Goal: Task Accomplishment & Management: Manage account settings

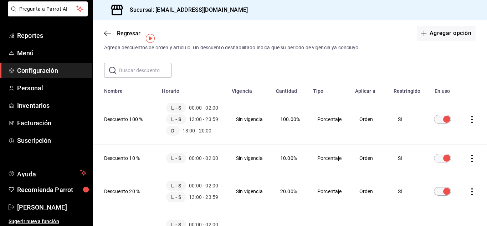
scroll to position [19, 0]
click at [118, 118] on th "Descuento 100 %" at bounding box center [125, 119] width 65 height 50
click at [469, 116] on icon "actions" at bounding box center [472, 119] width 7 height 7
click at [439, 129] on span "Eliminar" at bounding box center [441, 129] width 18 height 6
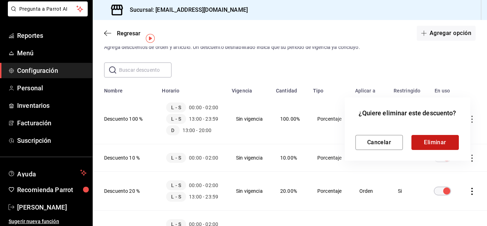
click at [439, 136] on button "Eliminar" at bounding box center [435, 142] width 47 height 15
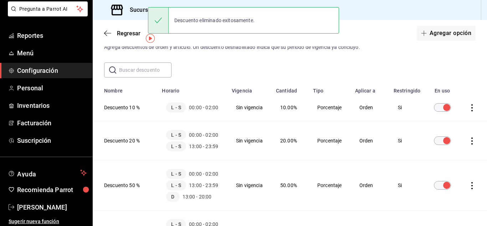
click at [469, 107] on icon "actions" at bounding box center [472, 107] width 7 height 7
click at [447, 119] on span "Eliminar" at bounding box center [441, 120] width 18 height 6
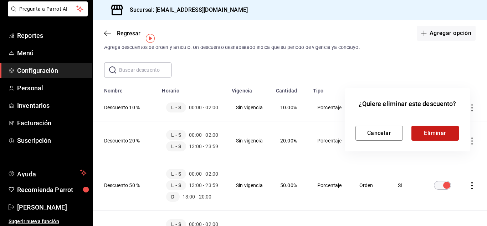
click at [443, 136] on button "Eliminar" at bounding box center [435, 133] width 47 height 15
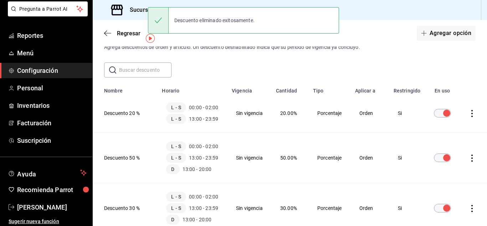
click at [469, 114] on icon "actions" at bounding box center [472, 113] width 7 height 7
click at [438, 123] on span "Eliminar" at bounding box center [441, 123] width 18 height 6
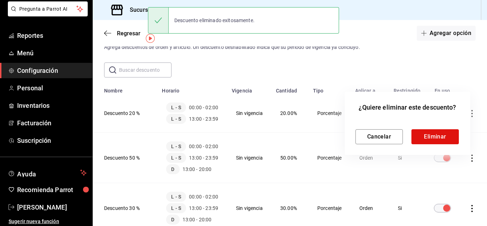
click at [438, 123] on div "Cancelar Eliminar" at bounding box center [408, 131] width 104 height 26
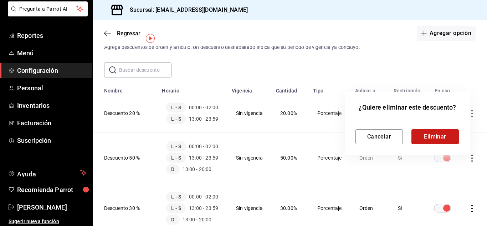
click at [440, 141] on button "Eliminar" at bounding box center [435, 136] width 47 height 15
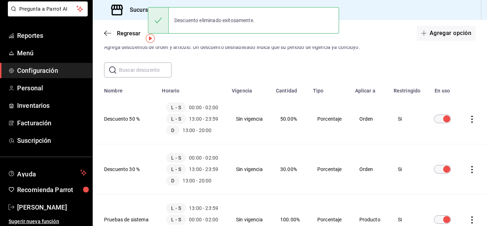
click at [469, 119] on icon "actions" at bounding box center [472, 119] width 7 height 7
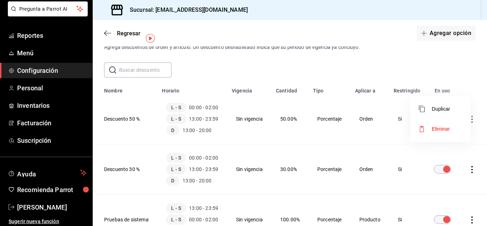
click at [437, 127] on span "Eliminar" at bounding box center [441, 129] width 18 height 6
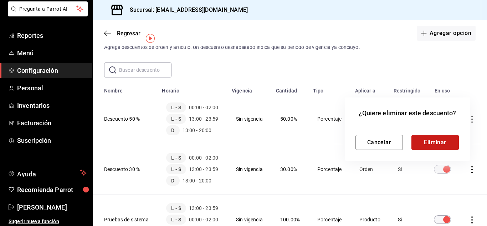
click at [435, 141] on button "Eliminar" at bounding box center [435, 142] width 47 height 15
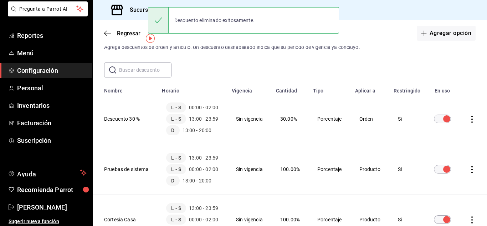
click at [469, 117] on icon "actions" at bounding box center [472, 119] width 7 height 7
click at [443, 128] on span "Eliminar" at bounding box center [441, 129] width 18 height 6
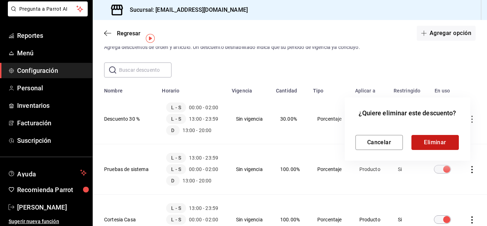
click at [436, 142] on button "Eliminar" at bounding box center [435, 142] width 47 height 15
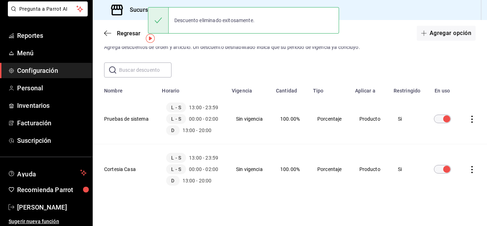
click at [468, 115] on td "discountsTable" at bounding box center [473, 119] width 27 height 50
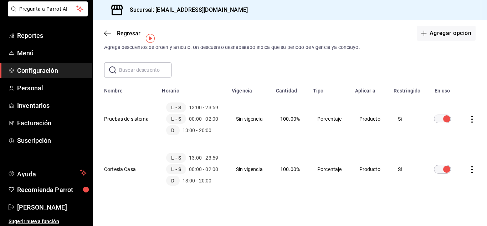
click at [470, 118] on icon "actions" at bounding box center [472, 119] width 7 height 7
click at [431, 132] on span "Eliminar" at bounding box center [434, 128] width 31 height 9
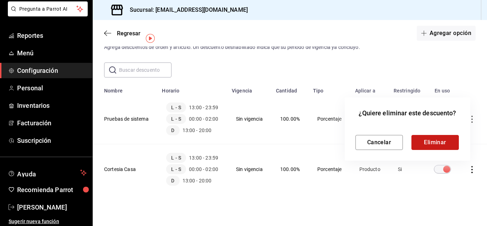
click at [441, 141] on button "Eliminar" at bounding box center [435, 142] width 47 height 15
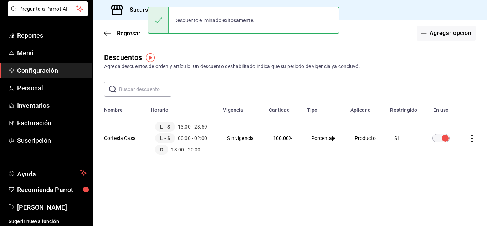
scroll to position [0, 0]
click at [473, 140] on icon "actions" at bounding box center [472, 138] width 7 height 7
click at [441, 149] on span "Eliminar" at bounding box center [446, 148] width 18 height 6
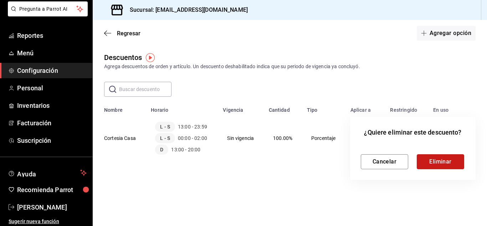
click at [448, 162] on button "Eliminar" at bounding box center [440, 161] width 47 height 15
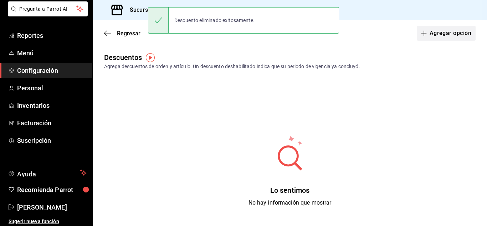
click at [447, 35] on button "Agregar opción" at bounding box center [446, 33] width 59 height 15
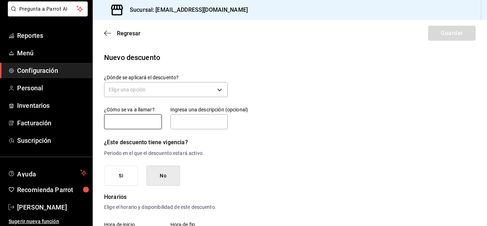
click at [122, 117] on input "text" at bounding box center [133, 121] width 58 height 15
click at [140, 122] on input "Dirección" at bounding box center [133, 121] width 58 height 15
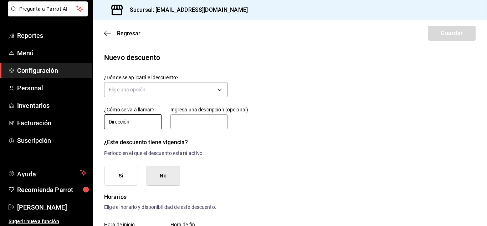
click at [140, 122] on input "Dirección" at bounding box center [133, 121] width 58 height 15
type input "Dirección 100 %"
type input "Descuento dirección"
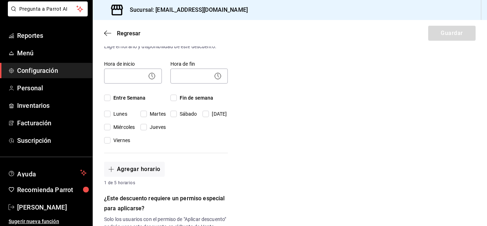
scroll to position [162, 0]
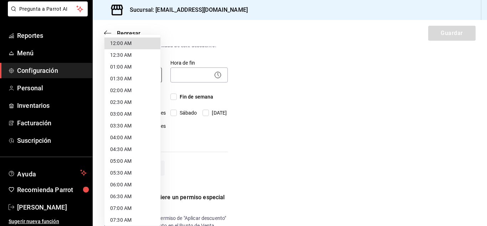
click at [124, 73] on body "Pregunta a Parrot AI Reportes Menú Configuración Personal Inventarios Facturaci…" at bounding box center [243, 113] width 487 height 226
click at [249, 62] on div at bounding box center [243, 113] width 487 height 226
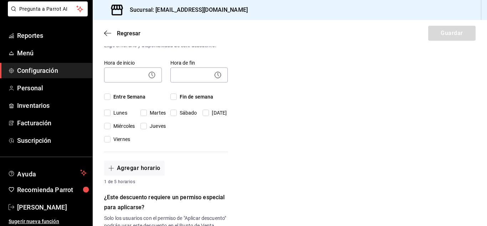
click at [106, 100] on input "Entre Semana" at bounding box center [107, 96] width 6 height 6
checkbox input "true"
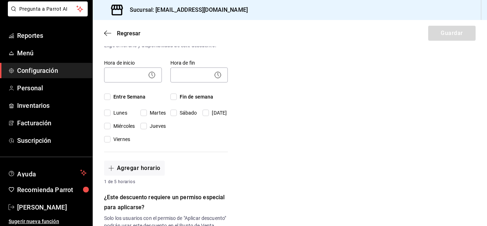
checkbox input "true"
click at [175, 95] on input "Fin de semana" at bounding box center [174, 96] width 6 height 6
checkbox input "true"
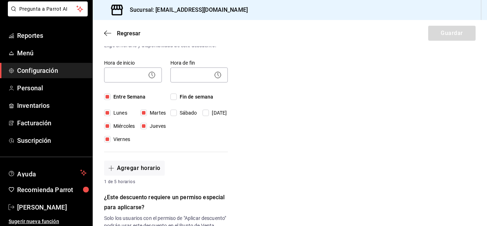
checkbox input "true"
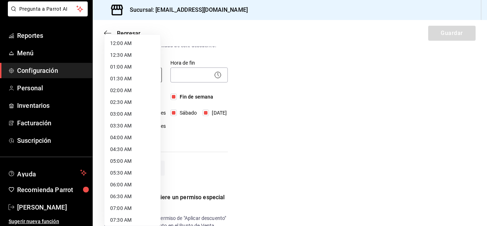
click at [131, 70] on body "Pregunta a Parrot AI Reportes Menú Configuración Personal Inventarios Facturaci…" at bounding box center [243, 113] width 487 height 226
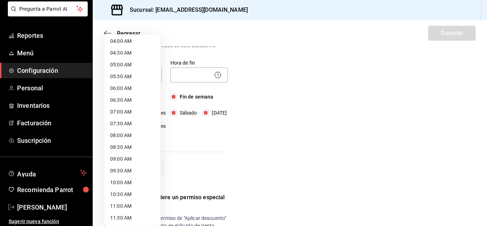
scroll to position [0, 0]
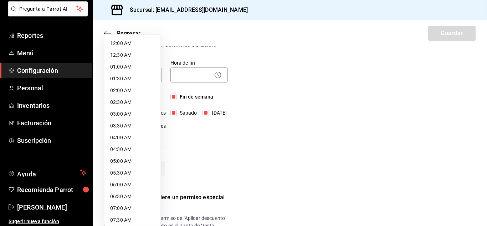
click at [118, 45] on li "12:00 AM" at bounding box center [133, 43] width 56 height 12
type input "00:00"
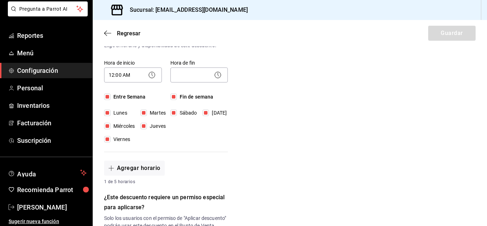
click at [187, 66] on div "​" at bounding box center [200, 74] width 58 height 19
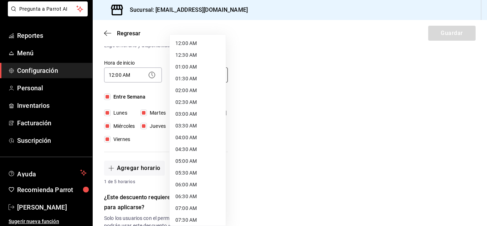
click at [189, 70] on body "Pregunta a Parrot AI Reportes Menú Configuración Personal Inventarios Facturaci…" at bounding box center [243, 113] width 487 height 226
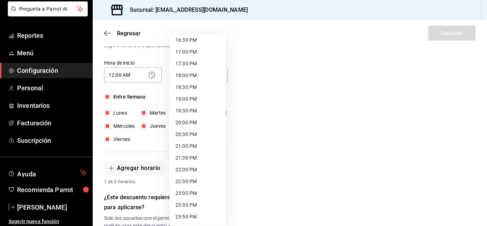
click at [186, 217] on li "23:59 PM" at bounding box center [198, 217] width 56 height 12
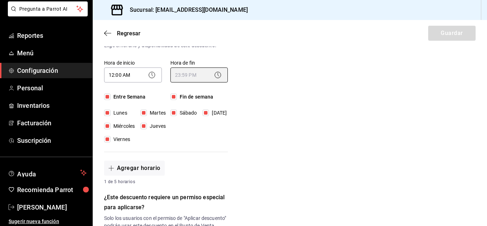
type input "23:59"
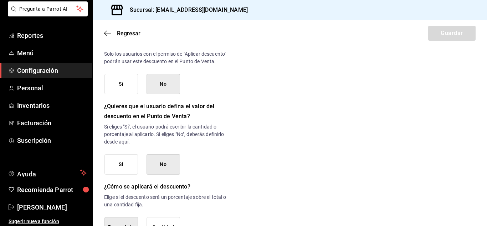
scroll to position [326, 0]
click at [114, 94] on button "Si" at bounding box center [122, 83] width 34 height 20
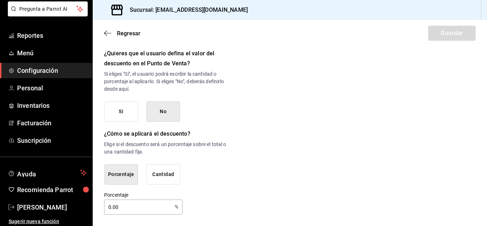
click at [147, 205] on input "0.00" at bounding box center [138, 207] width 68 height 14
type input "0"
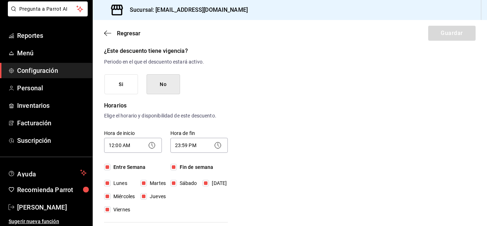
scroll to position [0, 0]
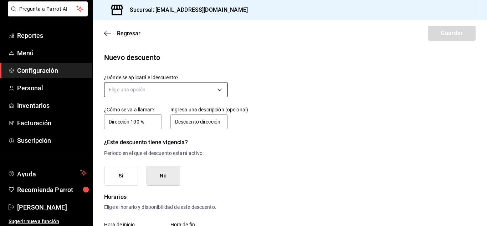
type input "100"
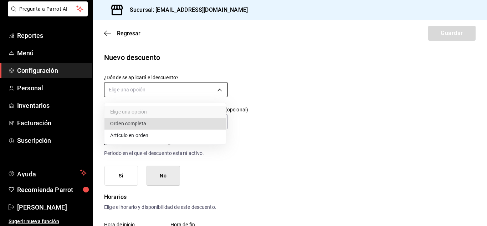
click at [141, 86] on body "Pregunta a Parrot AI Reportes Menú Configuración Personal Inventarios Facturaci…" at bounding box center [243, 113] width 487 height 226
click at [135, 124] on li "Orden completa" at bounding box center [165, 124] width 121 height 12
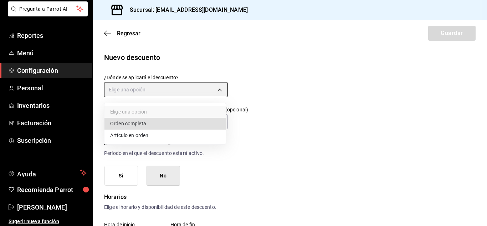
type input "ORDER"
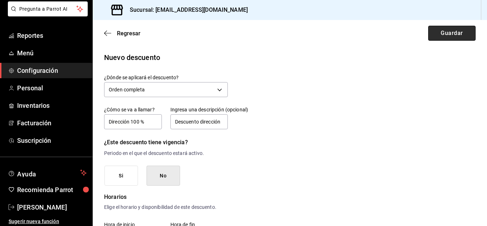
click at [457, 33] on button "Guardar" at bounding box center [451, 33] width 47 height 15
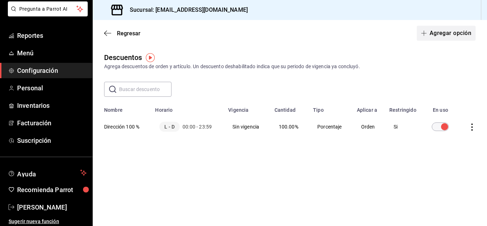
click at [452, 31] on button "Agregar opción" at bounding box center [446, 33] width 59 height 15
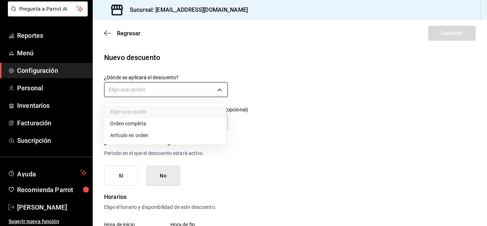
click at [182, 92] on body "Pregunta a Parrot AI Reportes Menú Configuración Personal Inventarios Facturaci…" at bounding box center [243, 113] width 487 height 226
click at [140, 126] on li "Orden completa" at bounding box center [165, 124] width 121 height 12
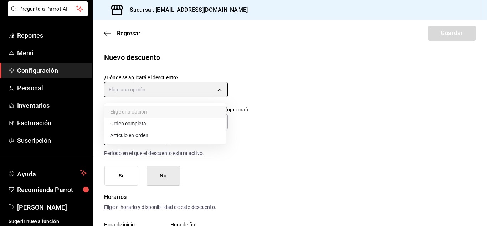
type input "ORDER"
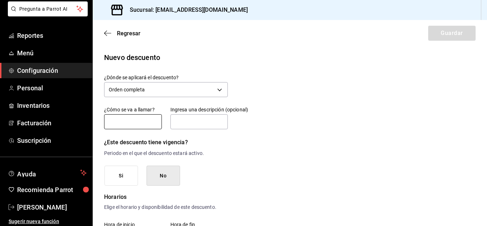
click at [140, 123] on input "text" at bounding box center [133, 121] width 58 height 15
type input "Dirección 50%"
click at [181, 122] on input "text" at bounding box center [200, 121] width 58 height 15
type input "Descuento dirección"
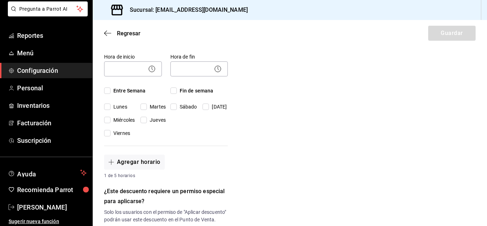
scroll to position [167, 0]
click at [106, 92] on input "Entre Semana" at bounding box center [107, 91] width 6 height 6
checkbox input "true"
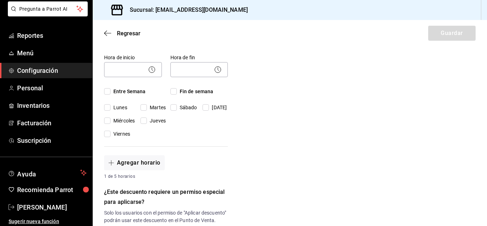
checkbox input "true"
click at [172, 91] on input "Fin de semana" at bounding box center [174, 91] width 6 height 6
checkbox input "true"
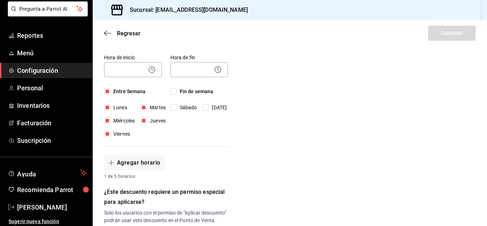
checkbox input "true"
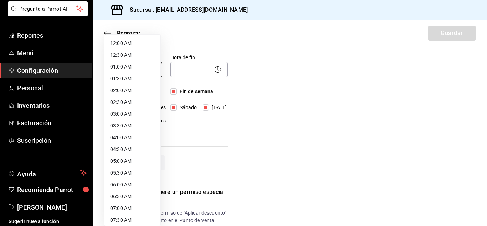
click at [112, 70] on body "Pregunta a Parrot AI Reportes Menú Configuración Personal Inventarios Facturaci…" at bounding box center [243, 113] width 487 height 226
click at [122, 42] on li "12:00 AM" at bounding box center [133, 43] width 56 height 12
type input "00:00"
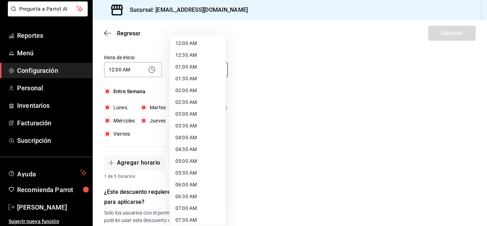
click at [183, 68] on body "Pregunta a Parrot AI Reportes Menú Configuración Personal Inventarios Facturaci…" at bounding box center [243, 113] width 487 height 226
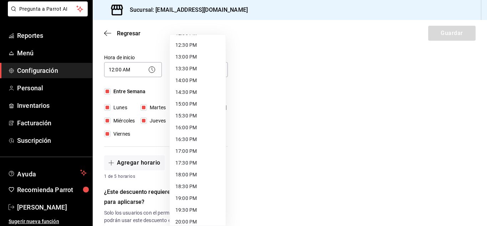
scroll to position [392, 0]
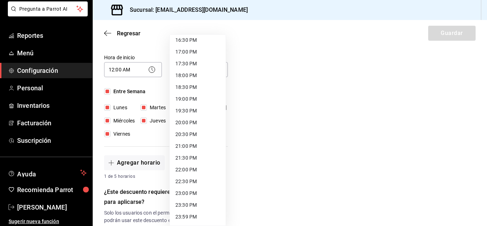
click at [182, 216] on li "23:59 PM" at bounding box center [198, 217] width 56 height 12
type input "23:59"
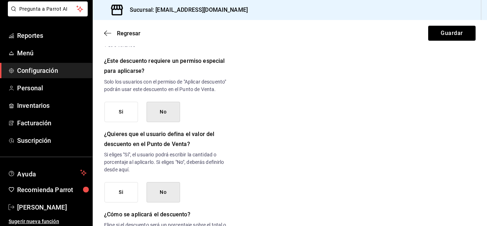
scroll to position [306, 0]
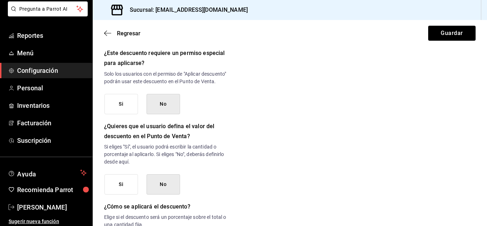
click at [128, 114] on button "Si" at bounding box center [122, 104] width 34 height 20
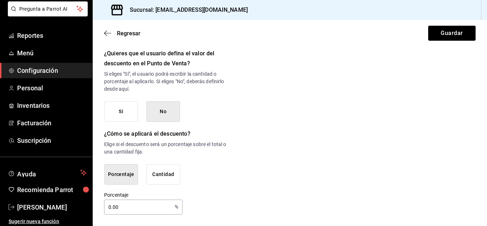
scroll to position [386, 0]
click at [128, 207] on input "0.00" at bounding box center [138, 207] width 68 height 14
type input "0"
type input "1"
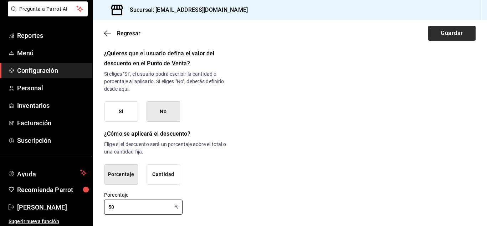
type input "50"
click at [448, 30] on button "Guardar" at bounding box center [451, 33] width 47 height 15
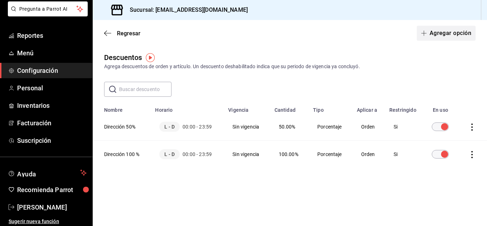
click at [454, 35] on button "Agregar opción" at bounding box center [446, 33] width 59 height 15
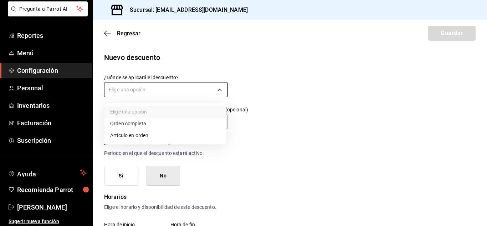
click at [154, 94] on body "Pregunta a Parrot AI Reportes Menú Configuración Personal Inventarios Facturaci…" at bounding box center [243, 113] width 487 height 226
click at [138, 125] on li "Orden completa" at bounding box center [165, 124] width 121 height 12
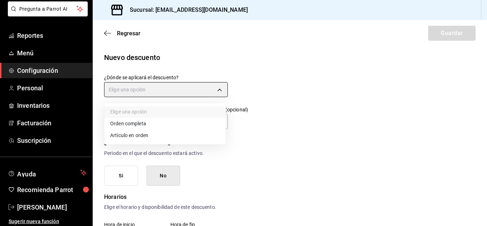
type input "ORDER"
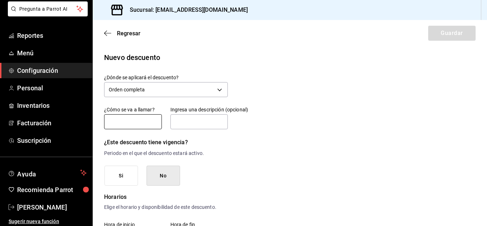
click at [140, 118] on input "text" at bounding box center [133, 121] width 58 height 15
type input "Descuento 30 %"
click at [198, 123] on input "text" at bounding box center [200, 121] width 58 height 15
type input "Descuento negocios y empleados"
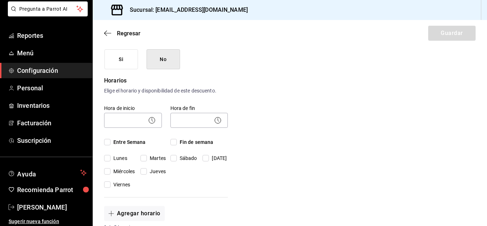
scroll to position [118, 0]
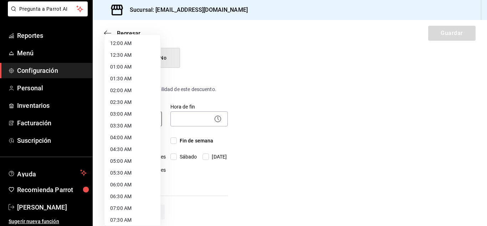
click at [142, 116] on body "Pregunta a Parrot AI Reportes Menú Configuración Personal Inventarios Facturaci…" at bounding box center [243, 113] width 487 height 226
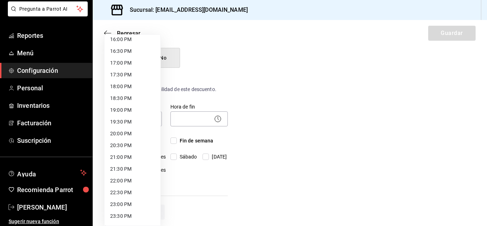
scroll to position [392, 0]
click at [309, 84] on div at bounding box center [243, 113] width 487 height 226
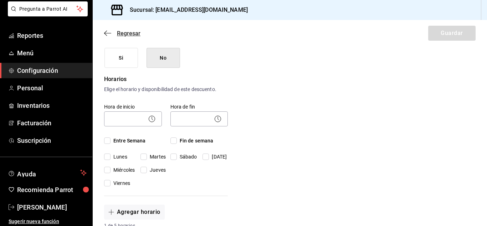
click at [105, 31] on icon "button" at bounding box center [107, 33] width 7 height 6
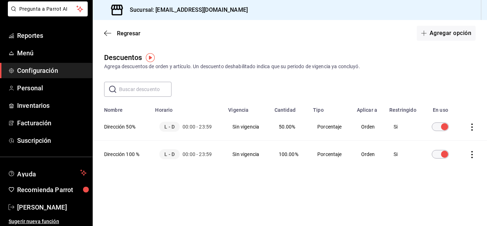
click at [36, 72] on span "Configuración" at bounding box center [52, 71] width 70 height 10
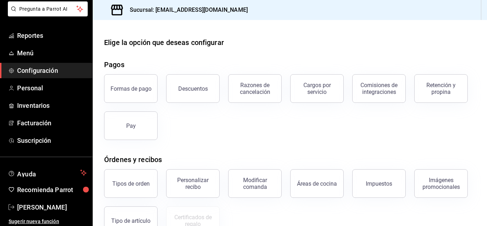
click at [34, 70] on span "Configuración" at bounding box center [52, 71] width 70 height 10
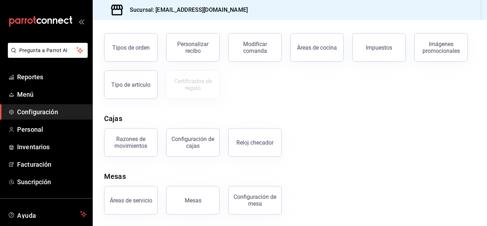
click at [80, 21] on icon "open_drawer_menu" at bounding box center [81, 22] width 6 height 6
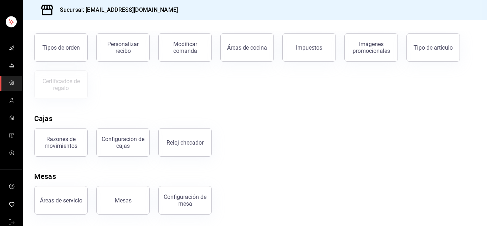
scroll to position [39, 0]
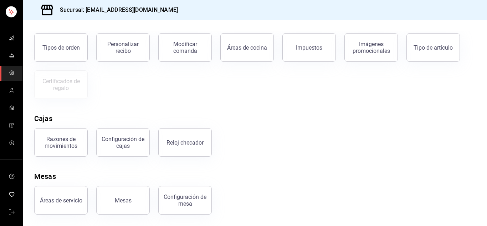
click at [10, 74] on icon "mailbox folders" at bounding box center [12, 73] width 4 height 4
click at [0, 70] on link "mailbox folders" at bounding box center [11, 73] width 22 height 15
click at [9, 71] on icon "mailbox folders" at bounding box center [12, 73] width 6 height 6
click at [10, 14] on rect "mailbox folders" at bounding box center [11, 11] width 11 height 11
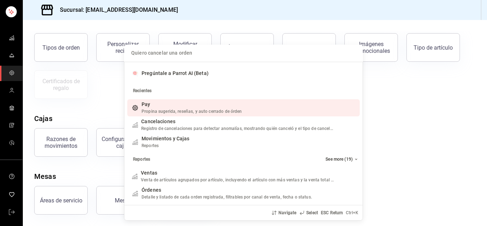
click at [10, 14] on div "Quiero cancelar una orden Pregúntale a Parrot AI (Beta) Recientes Pay Propina s…" at bounding box center [243, 113] width 487 height 226
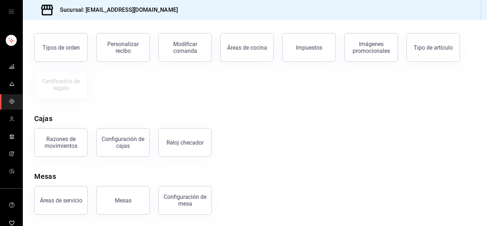
scroll to position [0, 0]
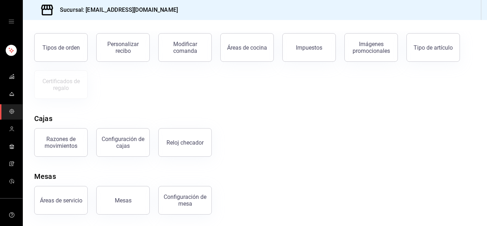
click at [10, 21] on icon "open drawer" at bounding box center [12, 22] width 6 height 6
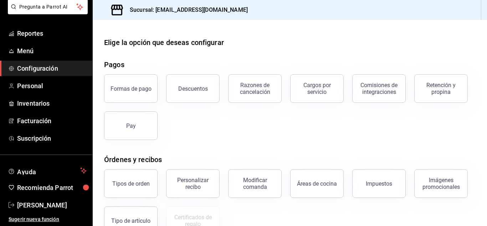
click at [187, 11] on h3 "Sucursal: saladedesquite@coacalco.com" at bounding box center [186, 10] width 124 height 9
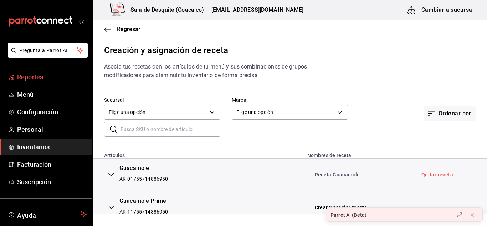
scroll to position [65, 0]
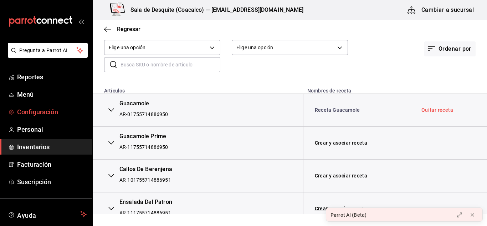
click at [37, 108] on span "Configuración" at bounding box center [52, 112] width 70 height 10
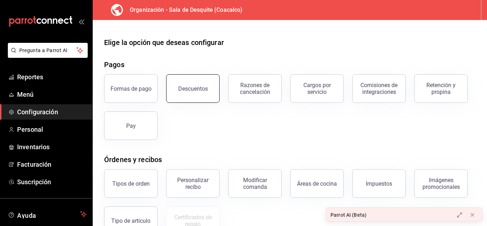
click at [194, 93] on button "Descuentos" at bounding box center [193, 88] width 54 height 29
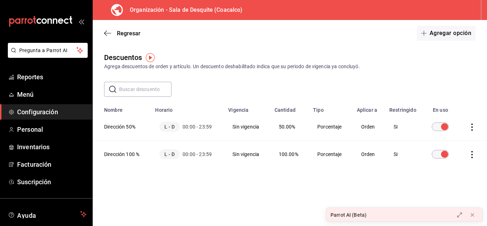
click at [472, 127] on icon "actions" at bounding box center [472, 126] width 7 height 7
click at [230, 93] on div at bounding box center [243, 113] width 487 height 226
click at [438, 38] on button "Agregar opción" at bounding box center [446, 33] width 59 height 15
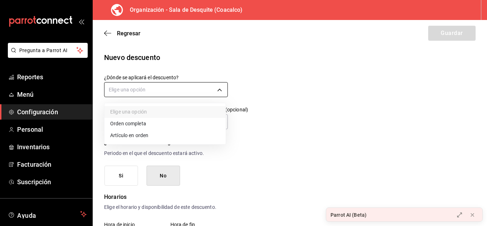
click at [144, 87] on body "Pregunta a Parrot AI Reportes Menú Configuración Personal Inventarios Facturaci…" at bounding box center [243, 113] width 487 height 226
click at [137, 122] on li "Orden completa" at bounding box center [165, 124] width 121 height 12
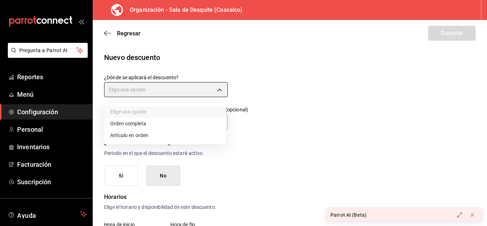
type input "ORDER"
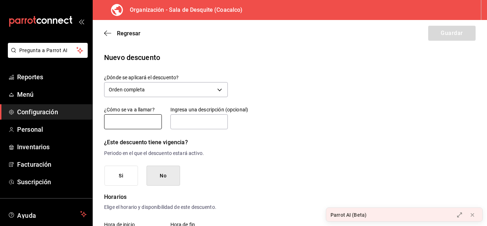
click at [132, 119] on input "text" at bounding box center [133, 121] width 58 height 15
type input "Descuento 100 %"
click at [202, 125] on input "text" at bounding box center [200, 121] width 58 height 15
type input "Descuento dirección"
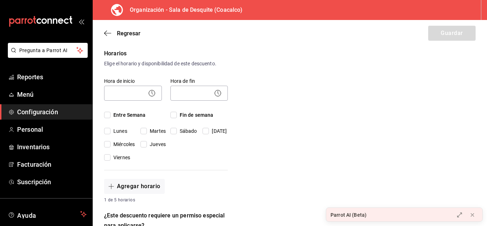
scroll to position [144, 0]
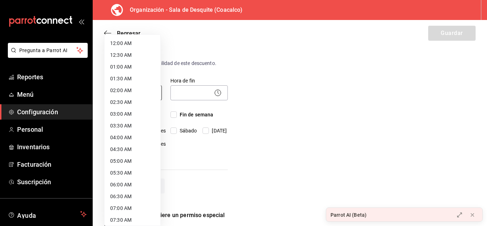
click at [115, 97] on body "Pregunta a Parrot AI Reportes Menú Configuración Personal Inventarios Facturaci…" at bounding box center [243, 113] width 487 height 226
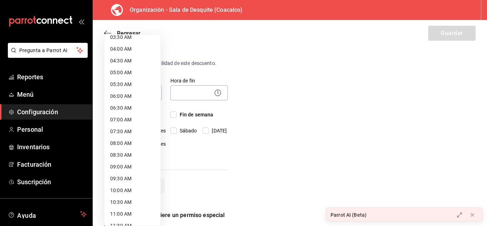
scroll to position [0, 0]
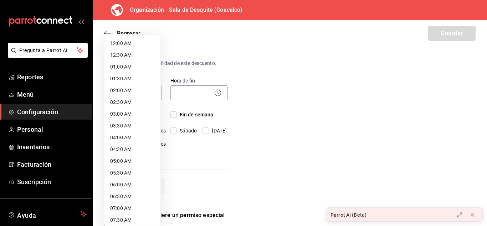
click at [122, 41] on li "12:00 AM" at bounding box center [133, 43] width 56 height 12
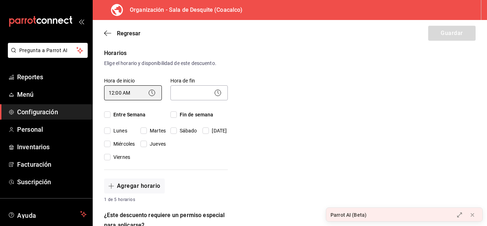
type input "00:00"
click at [106, 115] on input "Entre Semana" at bounding box center [107, 114] width 6 height 6
checkbox input "true"
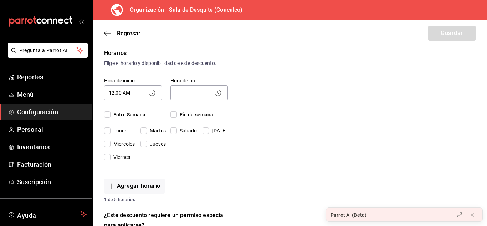
checkbox input "true"
click at [174, 112] on input "Fin de semana" at bounding box center [174, 114] width 6 height 6
checkbox input "true"
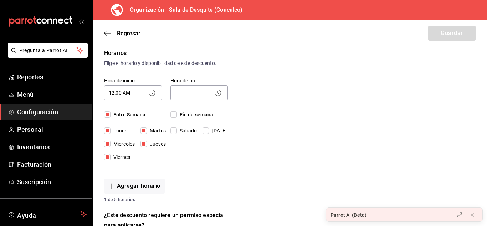
checkbox input "true"
click at [153, 91] on circle at bounding box center [152, 93] width 6 height 6
click at [149, 92] on icon at bounding box center [152, 92] width 9 height 9
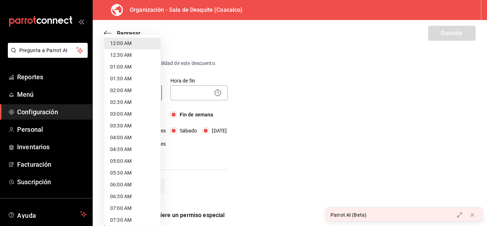
click at [137, 89] on body "Pregunta a Parrot AI Reportes Menú Configuración Personal Inventarios Facturaci…" at bounding box center [243, 113] width 487 height 226
click at [195, 93] on div at bounding box center [243, 113] width 487 height 226
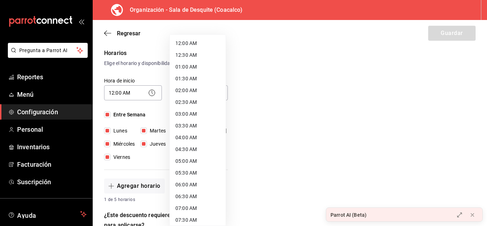
click at [195, 93] on body "Pregunta a Parrot AI Reportes Menú Configuración Personal Inventarios Facturaci…" at bounding box center [243, 113] width 487 height 226
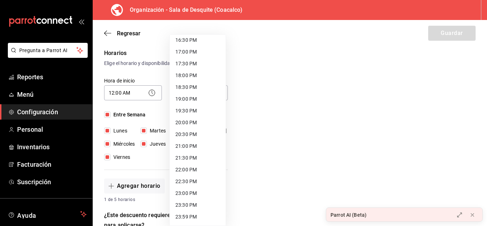
click at [188, 216] on li "23:59 PM" at bounding box center [198, 217] width 56 height 12
type input "23:59"
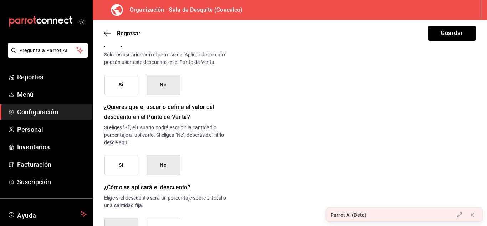
scroll to position [325, 0]
click at [127, 105] on div "¿Dónde se aplicará el descuento? Orden completa ORDER ¿Cómo se va a llamar? Des…" at bounding box center [166, 8] width 124 height 519
click at [121, 90] on button "Si" at bounding box center [122, 84] width 34 height 20
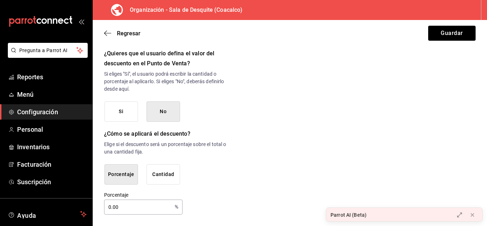
click at [152, 203] on input "0.00" at bounding box center [138, 207] width 68 height 14
type input "0"
type input "100"
click at [445, 35] on button "Guardar" at bounding box center [451, 33] width 47 height 15
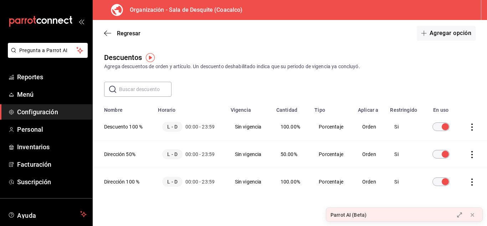
click at [469, 126] on icon "actions" at bounding box center [472, 126] width 7 height 7
click at [436, 134] on span "Eliminar" at bounding box center [441, 137] width 18 height 6
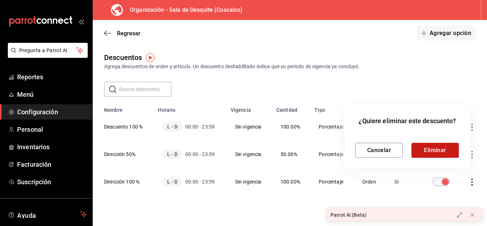
click at [431, 148] on button "Eliminar" at bounding box center [435, 150] width 47 height 15
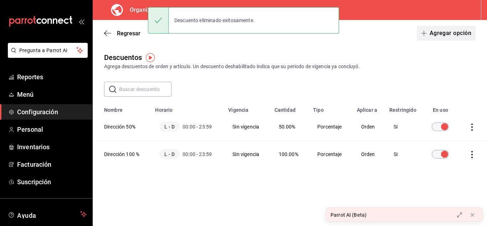
click at [444, 32] on button "Agregar opción" at bounding box center [446, 33] width 59 height 15
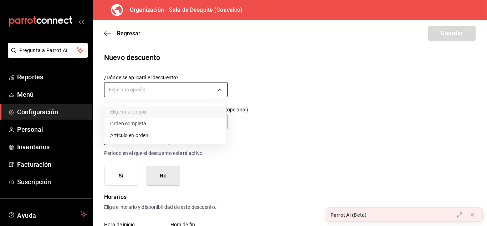
click at [148, 83] on body "Pregunta a Parrot AI Reportes Menú Configuración Personal Inventarios Facturaci…" at bounding box center [243, 113] width 487 height 226
click at [123, 123] on li "Orden completa" at bounding box center [165, 124] width 121 height 12
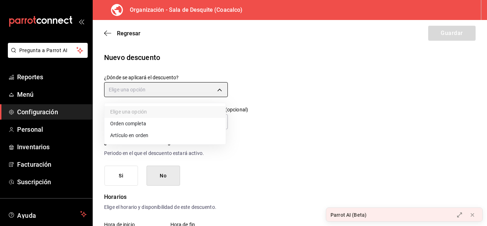
type input "ORDER"
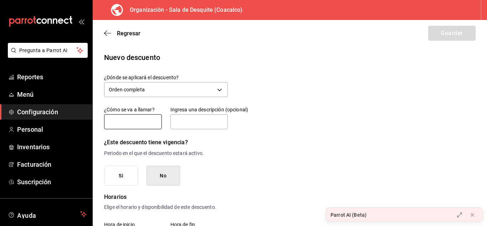
click at [125, 115] on input "text" at bounding box center [133, 121] width 58 height 15
type input "Descuento 30 %"
click at [203, 120] on input "text" at bounding box center [200, 121] width 58 height 15
type input "Descuento negocios y empleados"
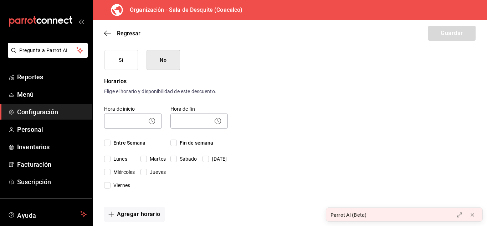
scroll to position [116, 0]
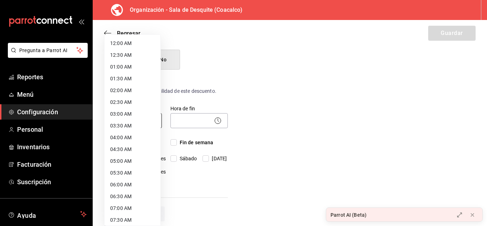
click at [114, 119] on body "Pregunta a Parrot AI Reportes Menú Configuración Personal Inventarios Facturaci…" at bounding box center [243, 113] width 487 height 226
click at [118, 43] on li "12:00 AM" at bounding box center [133, 43] width 56 height 12
type input "00:00"
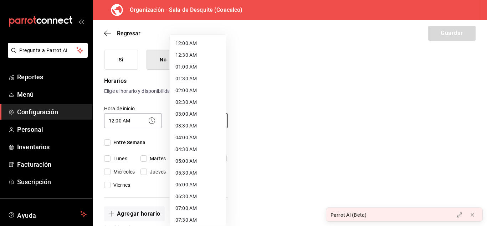
click at [189, 115] on body "Pregunta a Parrot AI Reportes Menú Configuración Personal Inventarios Facturaci…" at bounding box center [243, 113] width 487 height 226
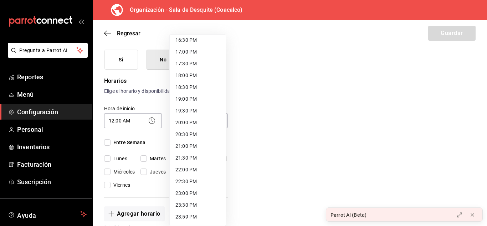
click at [186, 215] on li "23:59 PM" at bounding box center [198, 217] width 56 height 12
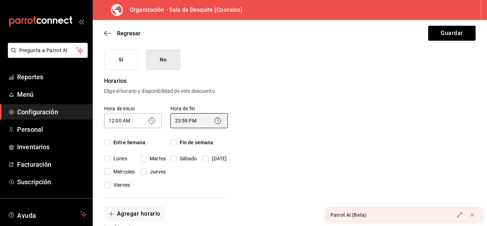
type input "23:59"
click at [107, 141] on input "Entre Semana" at bounding box center [107, 142] width 6 height 6
checkbox input "true"
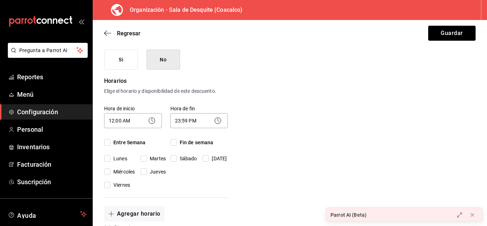
checkbox input "true"
click at [176, 141] on input "Fin de semana" at bounding box center [174, 142] width 6 height 6
checkbox input "true"
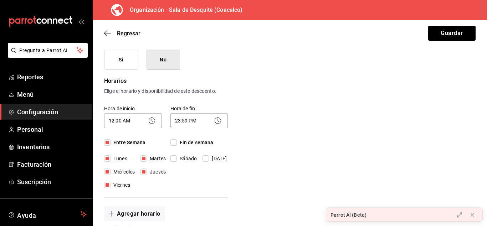
checkbox input "true"
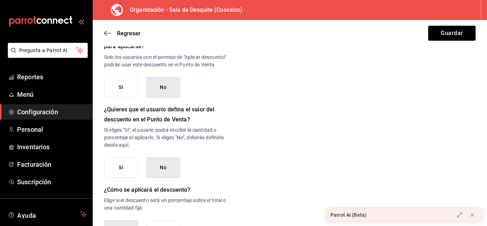
scroll to position [323, 0]
click at [122, 97] on button "Si" at bounding box center [122, 87] width 34 height 20
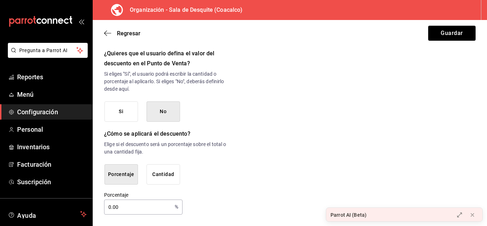
click at [134, 204] on input "0.00" at bounding box center [138, 207] width 68 height 14
type input "0"
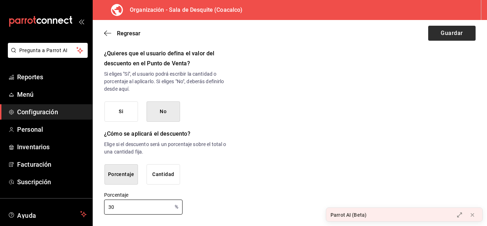
type input "30"
click at [444, 33] on button "Guardar" at bounding box center [451, 33] width 47 height 15
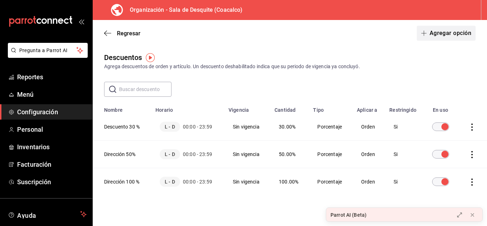
click at [443, 34] on button "Agregar opción" at bounding box center [446, 33] width 59 height 15
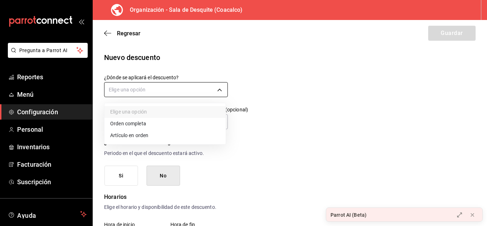
click at [202, 87] on body "Pregunta a Parrot AI Reportes Menú Configuración Personal Inventarios Facturaci…" at bounding box center [243, 113] width 487 height 226
click at [135, 127] on li "Orden completa" at bounding box center [165, 124] width 121 height 12
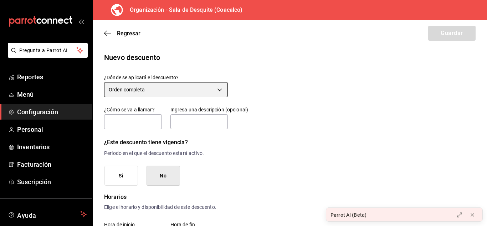
type input "ORDER"
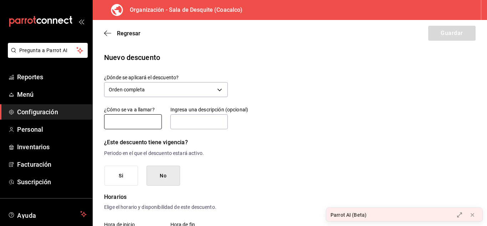
click at [133, 122] on input "text" at bounding box center [133, 121] width 58 height 15
type input "Pruebas de sistema"
click at [182, 126] on input "text" at bounding box center [200, 121] width 58 height 15
click at [164, 87] on body "Pregunta a Parrot AI Reportes Menú Configuración Personal Inventarios Facturaci…" at bounding box center [243, 113] width 487 height 226
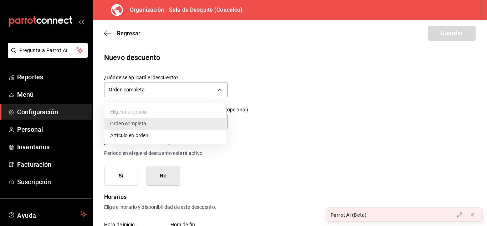
click at [140, 137] on li "Artículo en orden" at bounding box center [165, 135] width 121 height 12
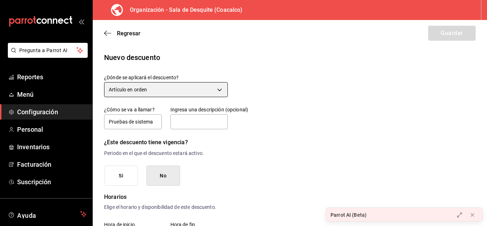
type input "ORDER_ITEM"
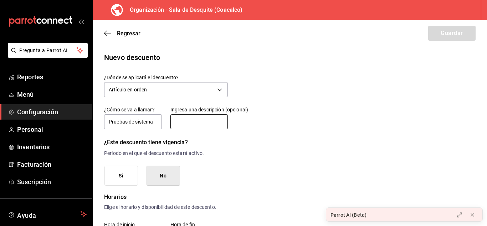
click at [183, 121] on input "text" at bounding box center [200, 121] width 58 height 15
type input "No le gusto al cliente platillo o bebida"
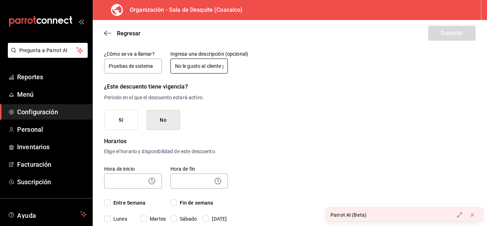
scroll to position [128, 0]
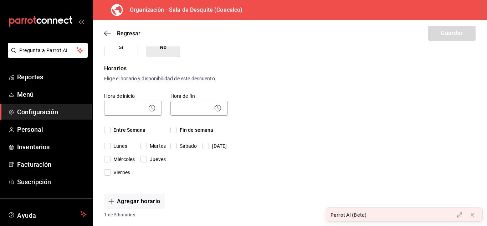
click at [107, 131] on input "Entre Semana" at bounding box center [107, 130] width 6 height 6
checkbox input "true"
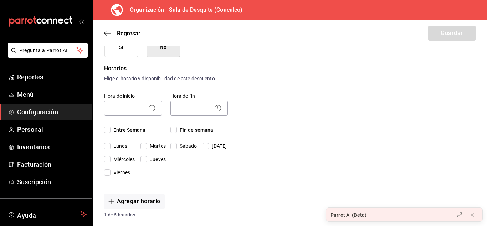
checkbox input "true"
click at [172, 131] on input "Fin de semana" at bounding box center [174, 130] width 6 height 6
checkbox input "true"
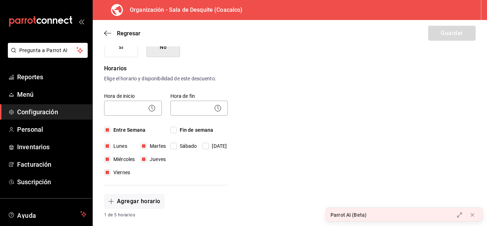
checkbox input "true"
click at [111, 108] on body "Pregunta a Parrot AI Reportes Menú Configuración Personal Inventarios Facturaci…" at bounding box center [243, 113] width 487 height 226
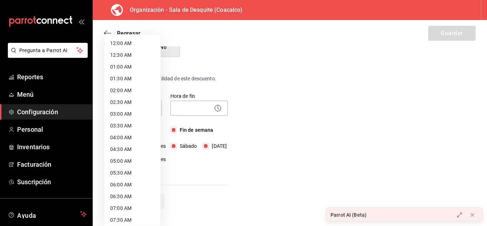
click at [123, 44] on li "12:00 AM" at bounding box center [133, 43] width 56 height 12
type input "00:00"
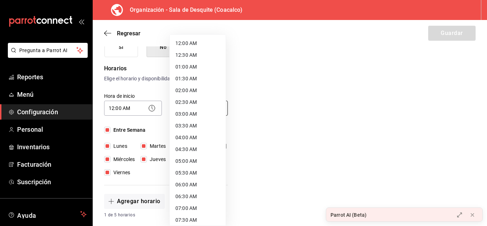
click at [171, 105] on body "Pregunta a Parrot AI Reportes Menú Configuración Personal Inventarios Facturaci…" at bounding box center [243, 113] width 487 height 226
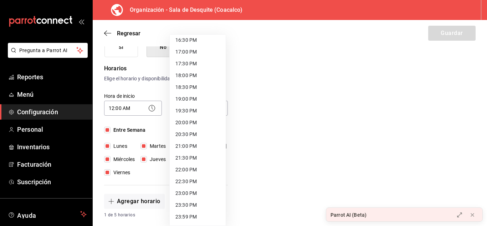
click at [185, 215] on li "23:59 PM" at bounding box center [198, 217] width 56 height 12
type input "23:59"
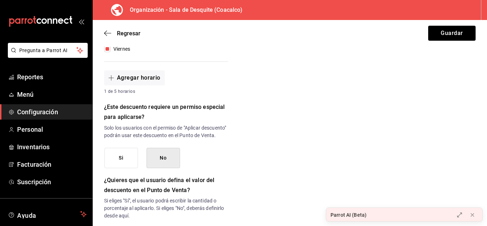
scroll to position [252, 0]
click at [124, 164] on button "Si" at bounding box center [122, 157] width 34 height 20
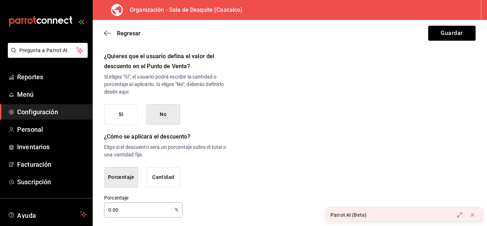
scroll to position [386, 0]
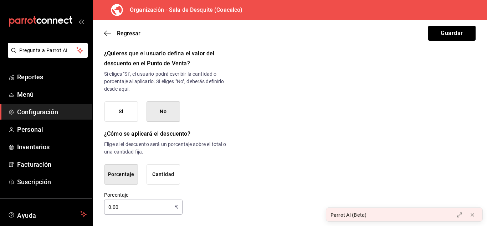
click at [132, 206] on input "0.00" at bounding box center [138, 207] width 68 height 14
type input "0"
type input "100"
click at [443, 27] on button "Guardar" at bounding box center [451, 33] width 47 height 15
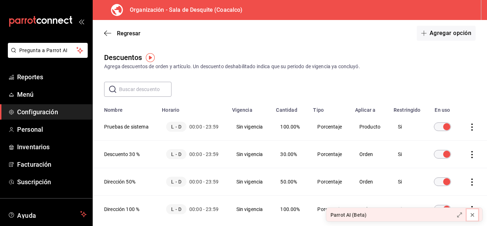
click at [473, 216] on icon at bounding box center [473, 215] width 6 height 6
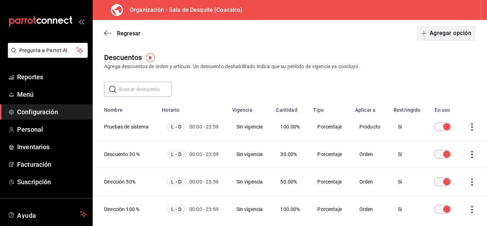
click at [441, 31] on button "Agregar opción" at bounding box center [446, 33] width 59 height 15
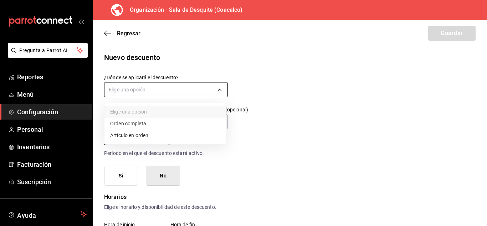
click at [218, 94] on body "Pregunta a Parrot AI Reportes Menú Configuración Personal Inventarios Facturaci…" at bounding box center [243, 113] width 487 height 226
click at [125, 125] on li "Orden completa" at bounding box center [165, 124] width 121 height 12
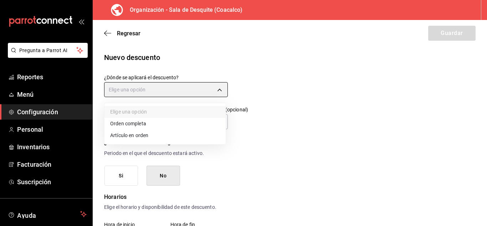
type input "ORDER"
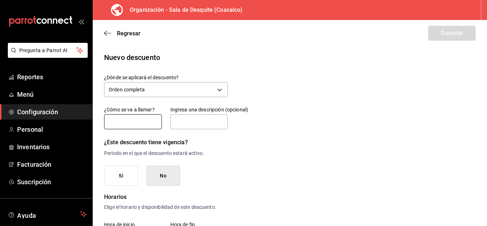
click at [142, 122] on input "text" at bounding box center [133, 121] width 58 height 15
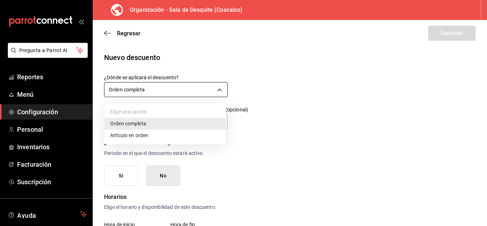
click at [156, 92] on body "Pregunta a Parrot AI Reportes Menú Configuración Personal Inventarios Facturaci…" at bounding box center [243, 113] width 487 height 226
click at [291, 80] on div at bounding box center [243, 113] width 487 height 226
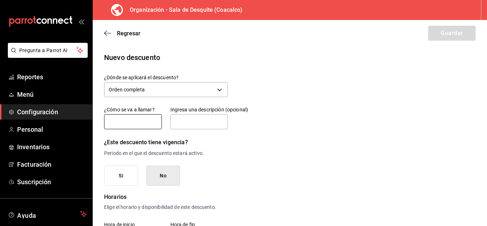
click at [131, 123] on input "text" at bounding box center [133, 121] width 58 height 15
type input "d"
type input "Descueto 20 %"
click at [190, 122] on input "text" at bounding box center [200, 121] width 58 height 15
type input "Cortesía negocios y empleados"
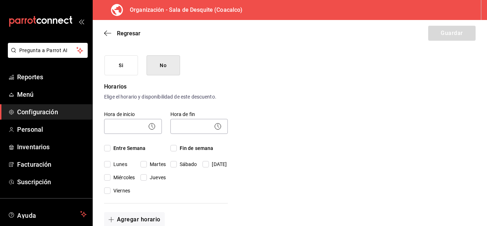
scroll to position [116, 0]
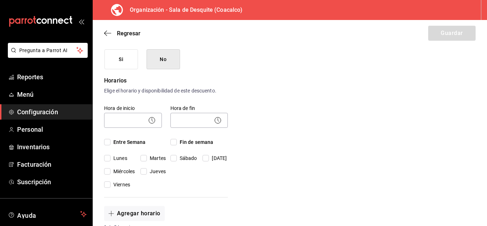
click at [106, 143] on input "Entre Semana" at bounding box center [107, 142] width 6 height 6
checkbox input "true"
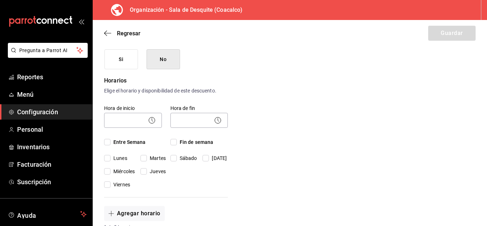
checkbox input "true"
click at [172, 143] on input "Fin de semana" at bounding box center [174, 142] width 6 height 6
checkbox input "true"
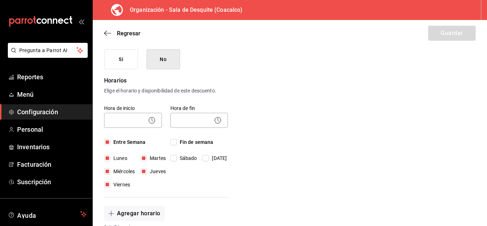
checkbox input "true"
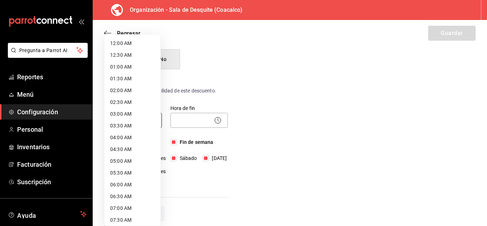
click at [112, 119] on body "Pregunta a Parrot AI Reportes Menú Configuración Personal Inventarios Facturaci…" at bounding box center [243, 113] width 487 height 226
click at [116, 43] on li "12:00 AM" at bounding box center [133, 43] width 56 height 12
type input "00:00"
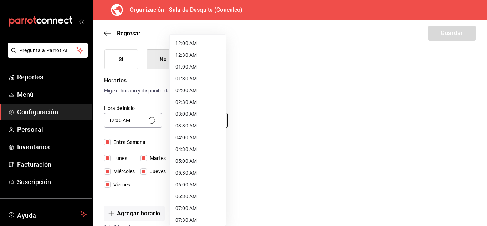
click at [174, 120] on body "Pregunta a Parrot AI Reportes Menú Configuración Personal Inventarios Facturaci…" at bounding box center [243, 113] width 487 height 226
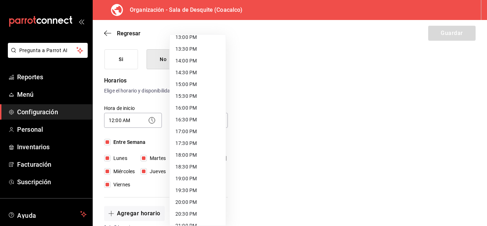
scroll to position [392, 0]
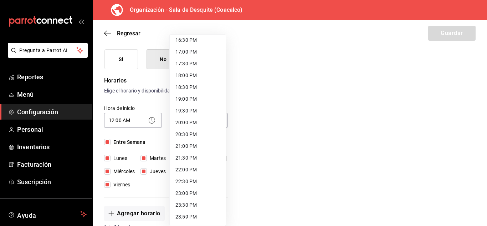
click at [184, 220] on li "23:59 PM" at bounding box center [198, 217] width 56 height 12
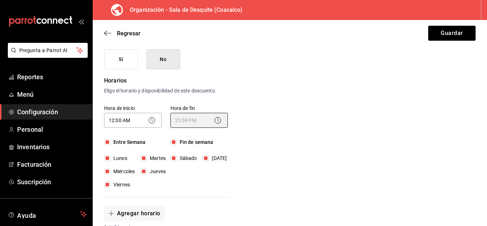
type input "23:59"
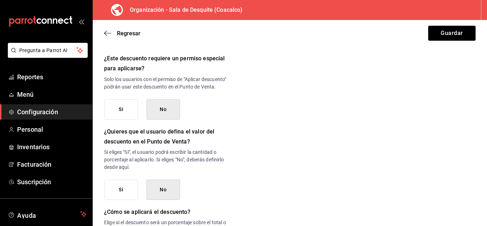
scroll to position [301, 0]
click at [116, 113] on button "Si" at bounding box center [122, 109] width 34 height 20
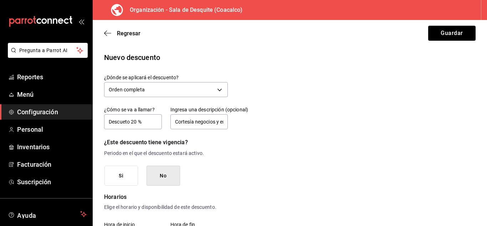
scroll to position [386, 0]
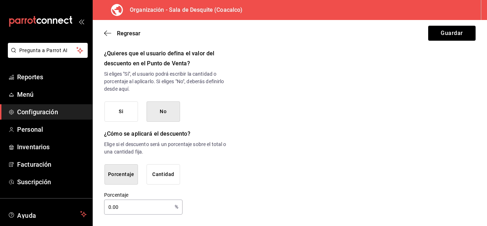
click at [148, 203] on input "0.00" at bounding box center [138, 207] width 68 height 14
type input "0"
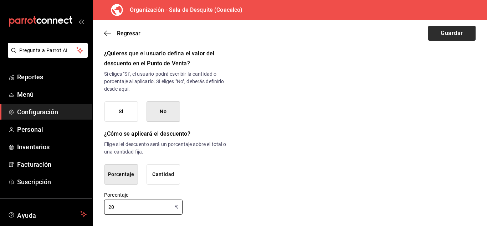
type input "20"
click at [444, 32] on button "Guardar" at bounding box center [451, 33] width 47 height 15
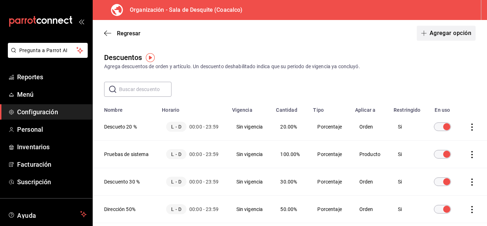
click at [455, 37] on button "Agregar opción" at bounding box center [446, 33] width 59 height 15
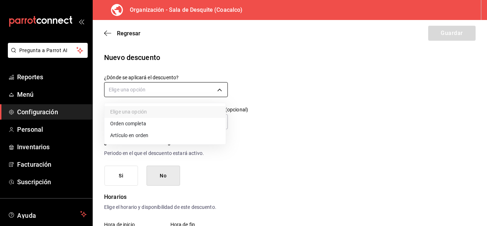
click at [135, 88] on body "Pregunta a Parrot AI Reportes Menú Configuración Personal Inventarios Facturaci…" at bounding box center [243, 113] width 487 height 226
click at [122, 122] on li "Orden completa" at bounding box center [165, 124] width 121 height 12
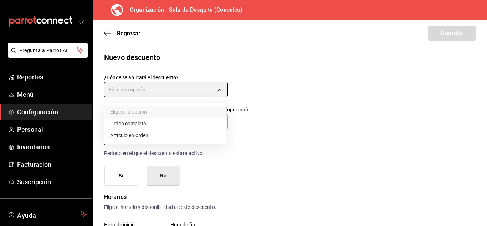
type input "ORDER"
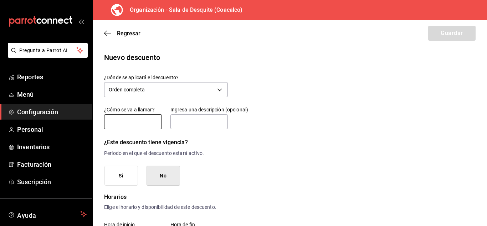
click at [122, 122] on input "text" at bounding box center [133, 121] width 58 height 15
type input "Descuento 10 %"
click at [195, 124] on input "text" at bounding box center [200, 121] width 58 height 15
type input "Descuento negocios y empleados"
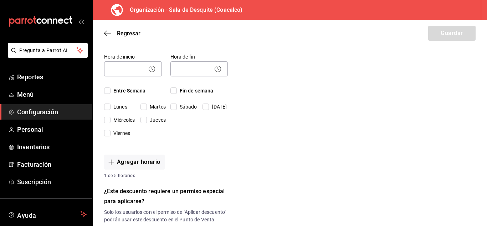
scroll to position [167, 0]
click at [107, 92] on input "Entre Semana" at bounding box center [107, 91] width 6 height 6
checkbox input "true"
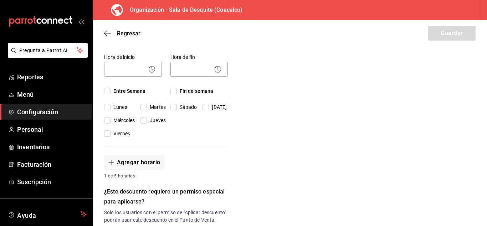
checkbox input "true"
click at [171, 90] on input "Fin de semana" at bounding box center [174, 91] width 6 height 6
checkbox input "true"
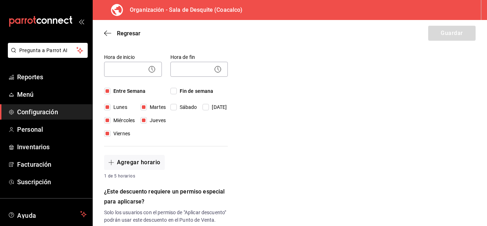
checkbox input "true"
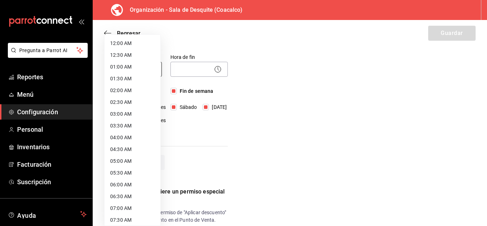
click at [135, 68] on body "Pregunta a Parrot AI Reportes Menú Configuración Personal Inventarios Facturaci…" at bounding box center [243, 113] width 487 height 226
click at [123, 40] on li "12:00 AM" at bounding box center [133, 43] width 56 height 12
type input "00:00"
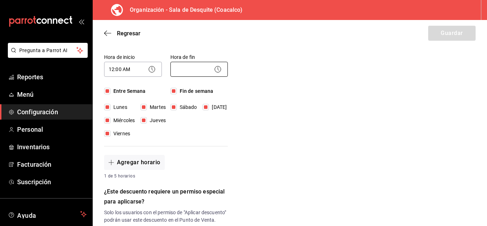
click at [181, 71] on body "Pregunta a Parrot AI Reportes Menú Configuración Personal Inventarios Facturaci…" at bounding box center [243, 113] width 487 height 226
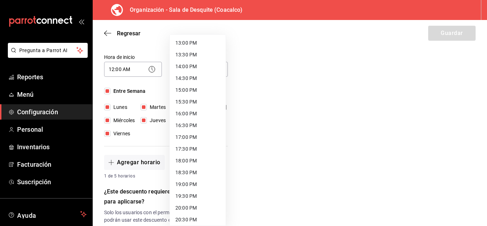
scroll to position [392, 0]
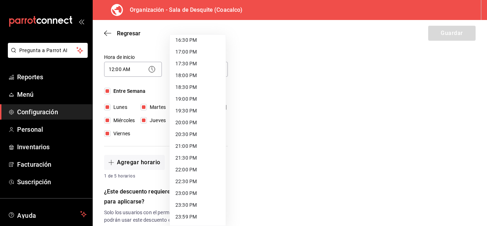
click at [181, 216] on li "23:59 PM" at bounding box center [198, 217] width 56 height 12
type input "23:59"
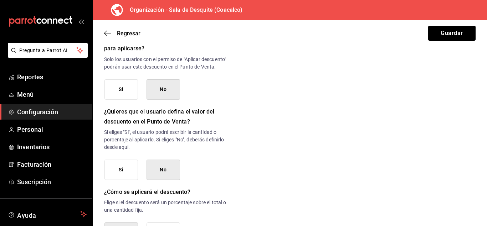
scroll to position [321, 0]
click at [114, 99] on button "Si" at bounding box center [122, 89] width 34 height 20
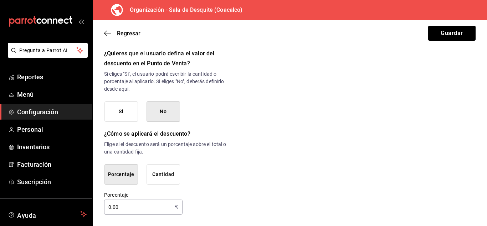
click at [144, 204] on input "0.00" at bounding box center [138, 207] width 68 height 14
type input "0"
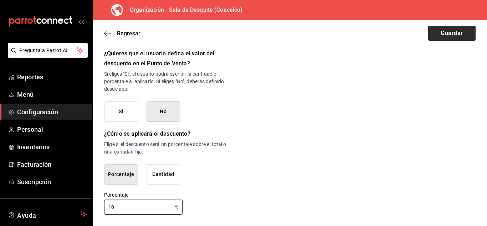
type input "10"
click at [451, 33] on button "Guardar" at bounding box center [451, 33] width 47 height 15
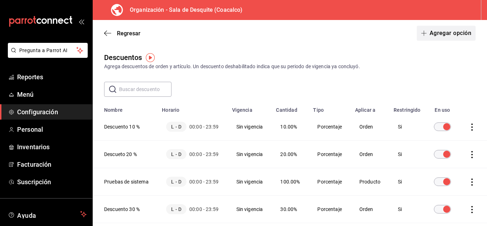
click at [443, 35] on button "Agregar opción" at bounding box center [446, 33] width 59 height 15
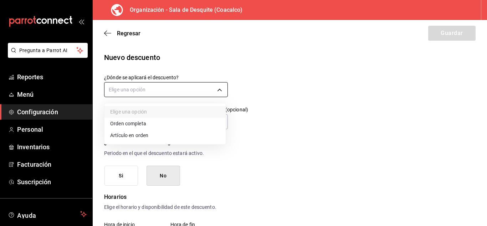
click at [147, 92] on body "Pregunta a Parrot AI Reportes Menú Configuración Personal Inventarios Facturaci…" at bounding box center [243, 113] width 487 height 226
click at [122, 126] on li "Orden completa" at bounding box center [165, 124] width 121 height 12
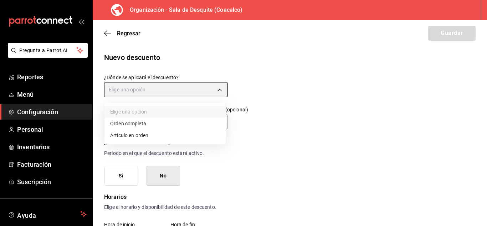
type input "ORDER"
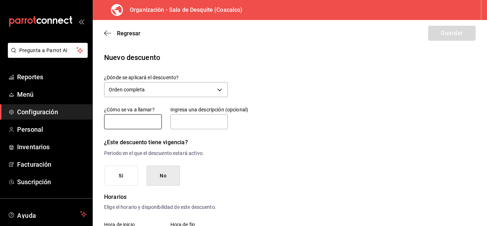
click at [125, 120] on input "text" at bounding box center [133, 121] width 58 height 15
type input "Pruebas de sistema"
click at [192, 123] on input "text" at bounding box center [200, 121] width 58 height 15
type input "No le gusto al cliente platillo o bebida"
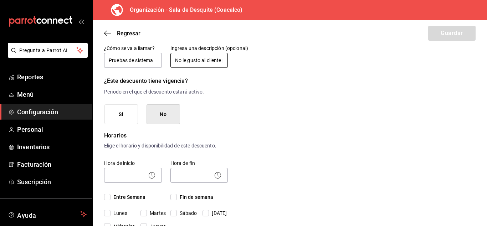
scroll to position [99, 0]
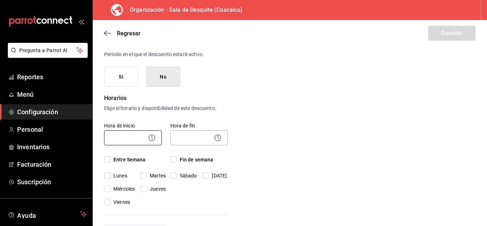
click at [140, 133] on body "Pregunta a Parrot AI Reportes Menú Configuración Personal Inventarios Facturaci…" at bounding box center [243, 113] width 487 height 226
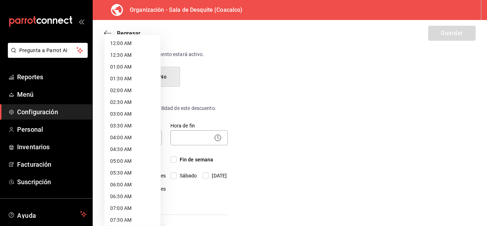
click at [124, 38] on li "12:00 AM" at bounding box center [133, 43] width 56 height 12
type input "00:00"
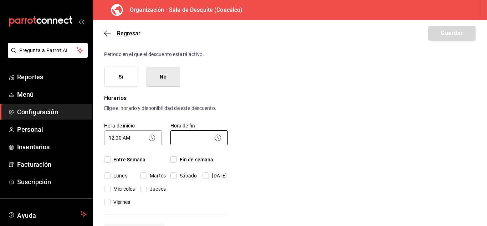
click at [204, 133] on body "Pregunta a Parrot AI Reportes Menú Configuración Personal Inventarios Facturaci…" at bounding box center [243, 113] width 487 height 226
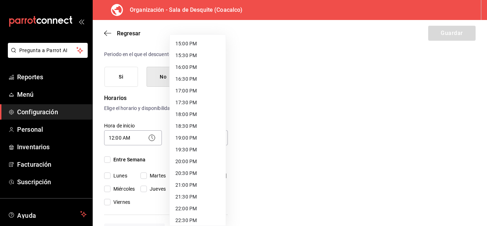
scroll to position [392, 0]
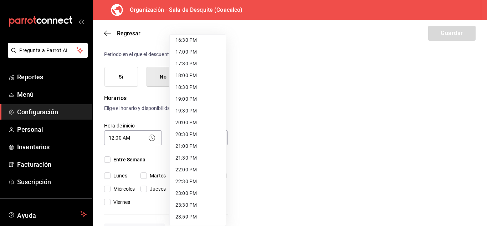
click at [179, 215] on li "23:59 PM" at bounding box center [198, 217] width 56 height 12
type input "23:59"
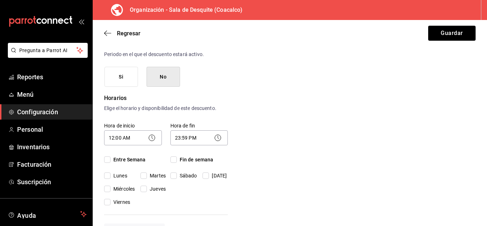
click at [108, 158] on input "Entre Semana" at bounding box center [107, 159] width 6 height 6
checkbox input "true"
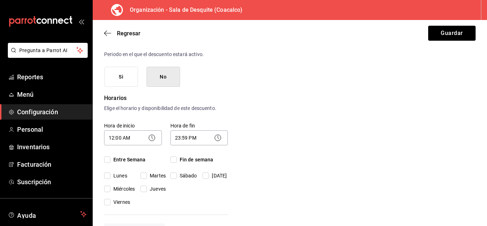
checkbox input "true"
click at [173, 160] on input "Fin de semana" at bounding box center [174, 159] width 6 height 6
checkbox input "true"
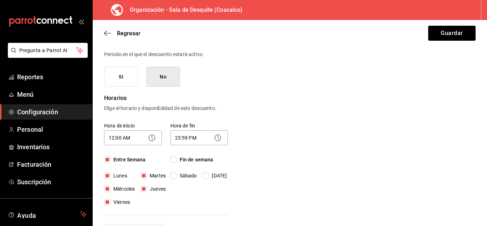
checkbox input "true"
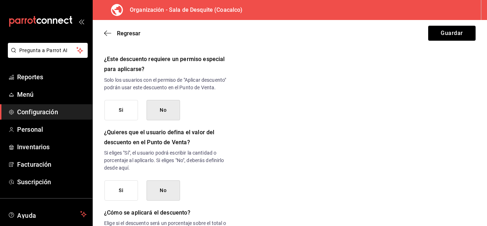
scroll to position [300, 0]
click at [110, 115] on button "Si" at bounding box center [122, 110] width 34 height 20
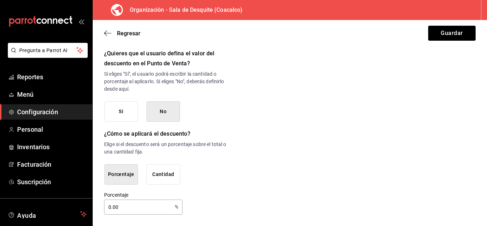
click at [130, 207] on input "0.00" at bounding box center [138, 207] width 68 height 14
type input "0"
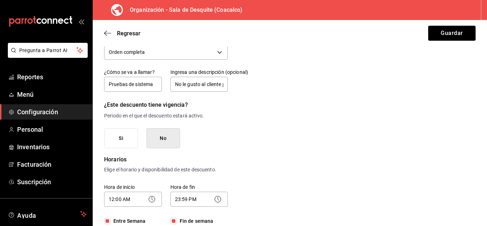
scroll to position [0, 0]
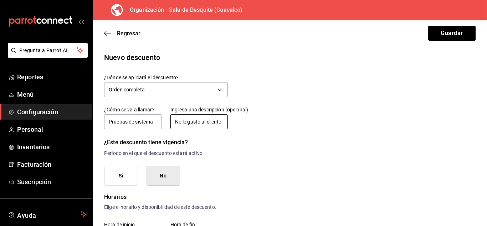
type input "100"
click at [208, 119] on input "No le gusto al cliente platillo o bebida" at bounding box center [200, 121] width 58 height 15
click at [219, 121] on input "No le gusto al cliente platillo o bebida" at bounding box center [200, 121] width 58 height 15
type input "e platillo o bebida"
click at [214, 121] on input "text" at bounding box center [200, 121] width 58 height 15
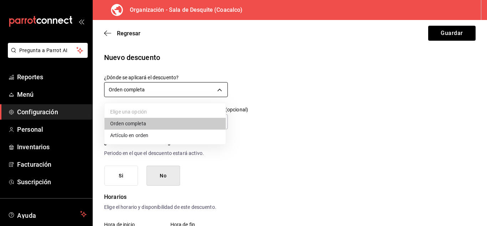
click at [137, 86] on body "Pregunta a Parrot AI Reportes Menú Configuración Personal Inventarios Facturaci…" at bounding box center [243, 113] width 487 height 226
click at [132, 134] on li "Artículo en orden" at bounding box center [165, 135] width 121 height 12
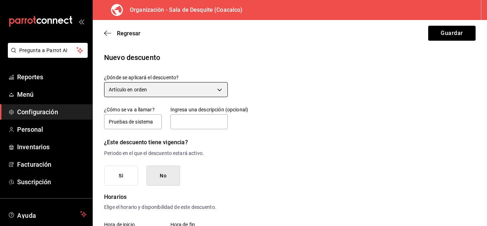
type input "ORDER_ITEM"
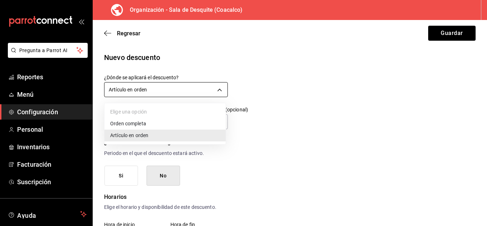
click at [165, 87] on body "Pregunta a Parrot AI Reportes Menú Configuración Personal Inventarios Facturaci…" at bounding box center [243, 113] width 487 height 226
click at [252, 69] on div at bounding box center [243, 113] width 487 height 226
click at [166, 88] on body "Pregunta a Parrot AI Reportes Menú Configuración Personal Inventarios Facturaci…" at bounding box center [243, 113] width 487 height 226
click at [251, 131] on div at bounding box center [243, 113] width 487 height 226
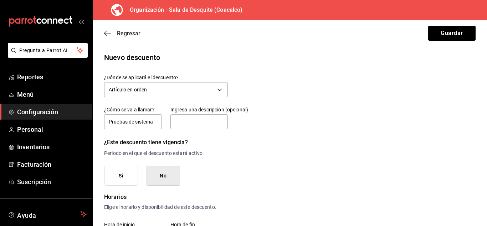
click at [106, 34] on icon "button" at bounding box center [105, 33] width 3 height 5
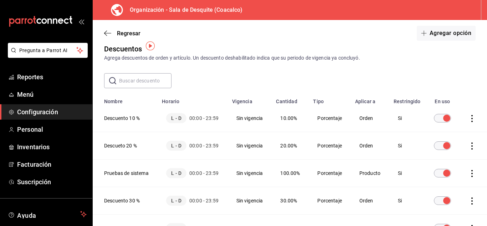
scroll to position [12, 0]
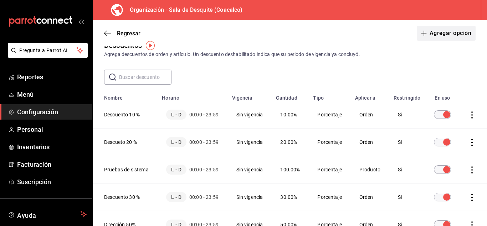
click at [438, 32] on button "Agregar opción" at bounding box center [446, 33] width 59 height 15
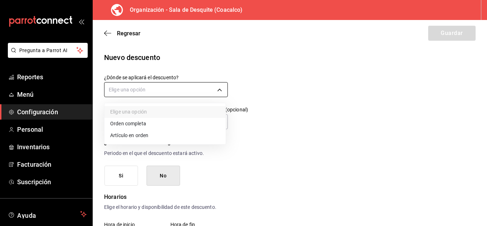
click at [188, 90] on body "Pregunta a Parrot AI Reportes Menú Configuración Personal Inventarios Facturaci…" at bounding box center [243, 113] width 487 height 226
click at [134, 123] on li "Orden completa" at bounding box center [165, 124] width 121 height 12
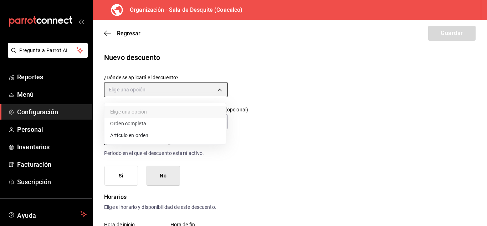
type input "ORDER"
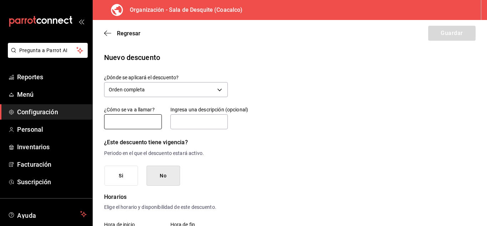
click at [139, 120] on input "text" at bounding box center [133, 121] width 58 height 15
type input "Pruebas de sistema"
click at [203, 125] on input "text" at bounding box center [200, 121] width 58 height 15
type input "No le gusto al cliente platillo o bebida"
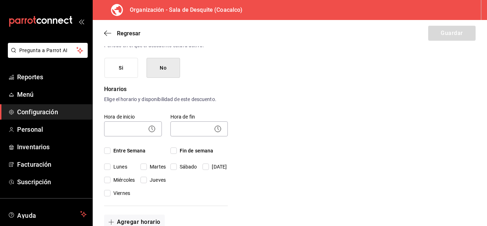
scroll to position [109, 0]
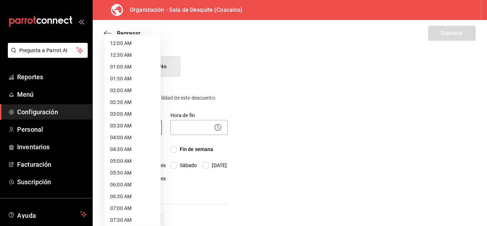
click at [128, 122] on body "Pregunta a Parrot AI Reportes Menú Configuración Personal Inventarios Facturaci…" at bounding box center [243, 113] width 487 height 226
click at [124, 39] on li "12:00 AM" at bounding box center [133, 43] width 56 height 12
type input "00:00"
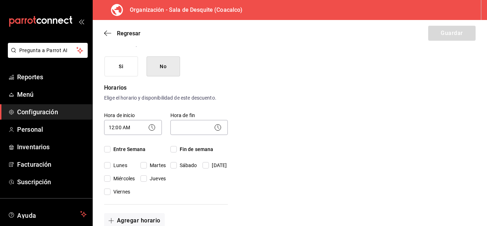
click at [108, 150] on input "Entre Semana" at bounding box center [107, 149] width 6 height 6
checkbox input "true"
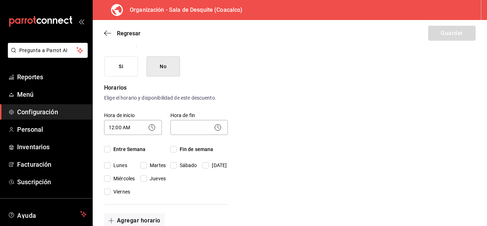
checkbox input "true"
click at [175, 149] on input "Fin de semana" at bounding box center [174, 149] width 6 height 6
checkbox input "true"
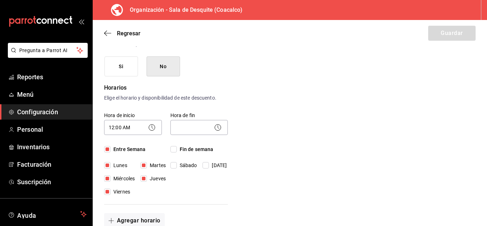
checkbox input "true"
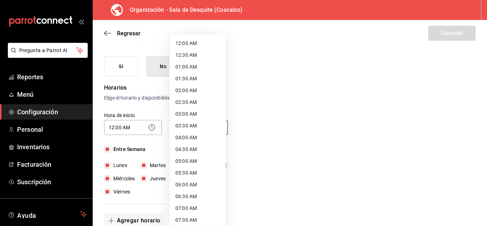
click at [186, 127] on body "Pregunta a Parrot AI Reportes Menú Configuración Personal Inventarios Facturaci…" at bounding box center [243, 113] width 487 height 226
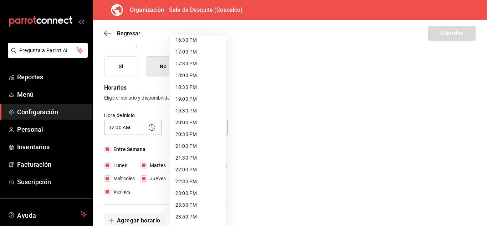
click at [187, 215] on li "23:59 PM" at bounding box center [198, 217] width 56 height 12
type input "23:59"
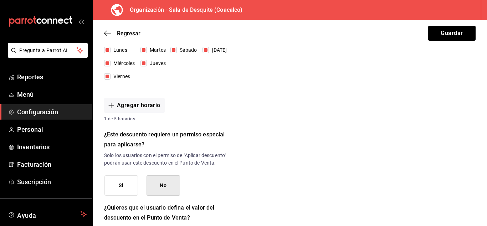
scroll to position [250, 0]
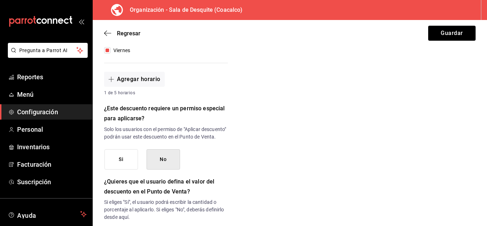
click at [121, 164] on button "Si" at bounding box center [122, 159] width 34 height 20
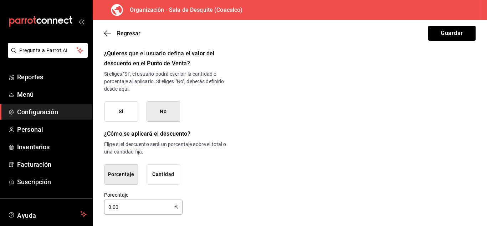
click at [116, 212] on input "0.00" at bounding box center [138, 207] width 68 height 14
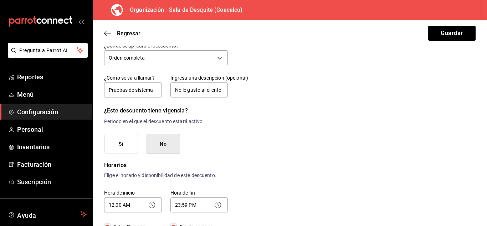
scroll to position [0, 0]
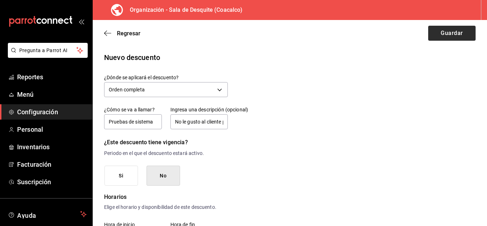
type input "100"
click at [443, 29] on button "Guardar" at bounding box center [451, 33] width 47 height 15
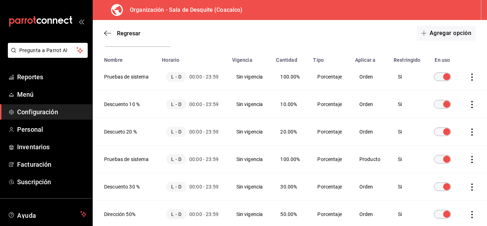
scroll to position [63, 0]
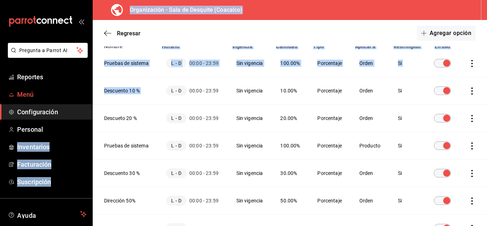
drag, startPoint x: 170, startPoint y: 91, endPoint x: 66, endPoint y: 90, distance: 104.2
click at [66, 90] on div "Pregunta a Parrot AI Reportes Menú Configuración Personal Inventarios Facturaci…" at bounding box center [243, 113] width 487 height 226
click at [221, 5] on div "Organización - Sala de Desquite (Coacalco)" at bounding box center [171, 10] width 147 height 20
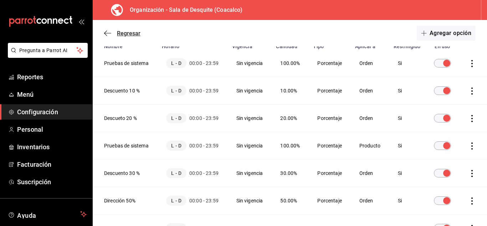
click at [104, 32] on icon "button" at bounding box center [107, 33] width 7 height 6
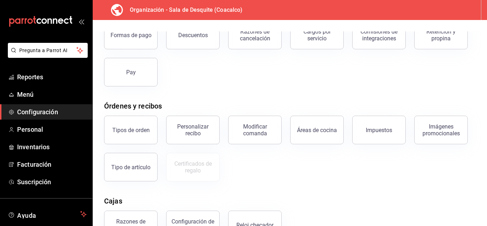
scroll to position [100, 0]
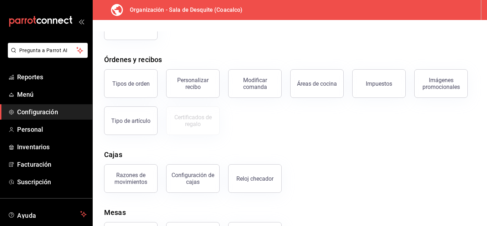
click at [29, 108] on span "Configuración" at bounding box center [52, 112] width 70 height 10
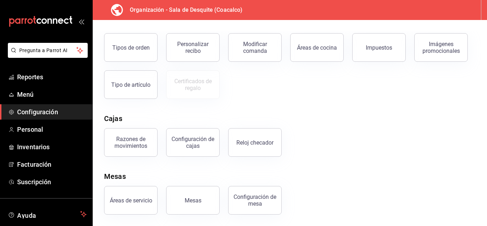
scroll to position [0, 0]
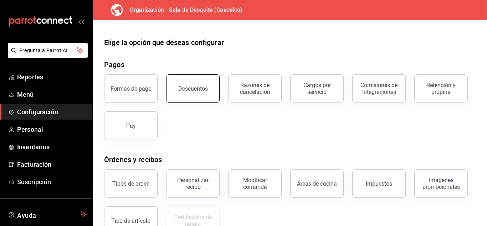
click at [184, 78] on button "Descuentos" at bounding box center [193, 88] width 54 height 29
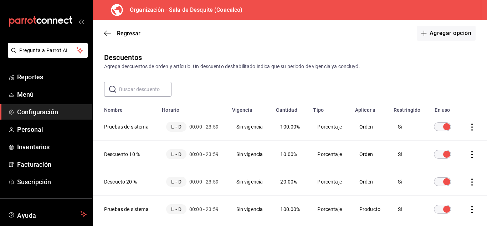
scroll to position [147, 0]
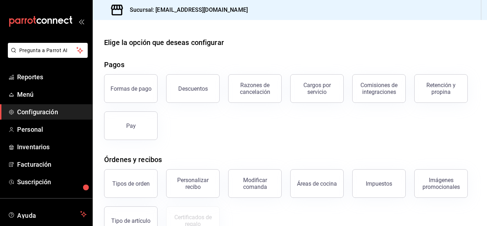
scroll to position [44, 0]
